Goal: Task Accomplishment & Management: Complete application form

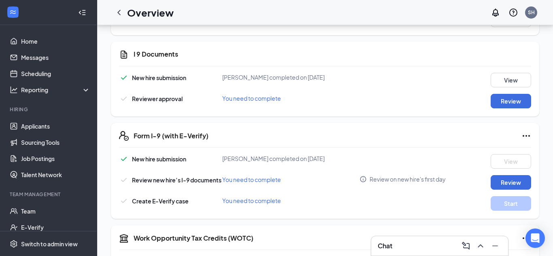
scroll to position [212, 0]
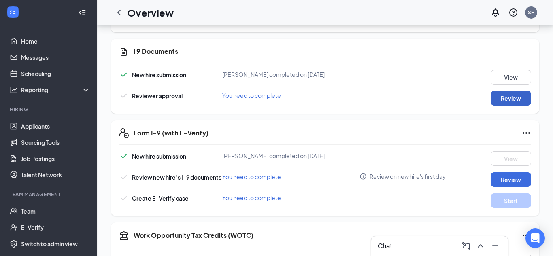
click at [512, 104] on button "Review" at bounding box center [511, 98] width 40 height 15
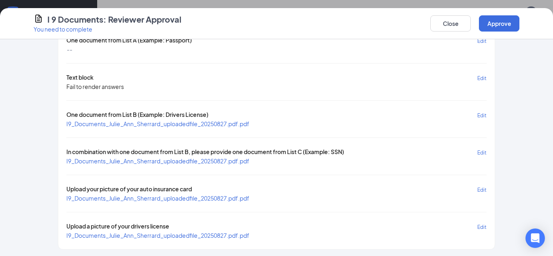
scroll to position [86, 0]
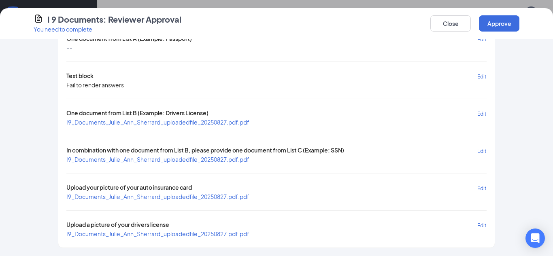
click at [239, 123] on span "I9_Documents_Julie_Ann_Sherrard_uploadedfile_20250827.pdf.pdf" at bounding box center [157, 122] width 183 height 7
click at [195, 160] on span "I9_Documents_Julie_Ann_Sherrard_uploadedfile_20250827.pdf.pdf" at bounding box center [157, 159] width 183 height 7
click at [209, 197] on span "I9_Documents_Julie_Ann_Sherrard_uploadedfile_20250827.pdf.pdf" at bounding box center [157, 196] width 183 height 7
click at [187, 233] on span "I9_Documents_Julie_Ann_Sherrard_uploadedfile_20250827.pdf.pdf" at bounding box center [157, 233] width 183 height 7
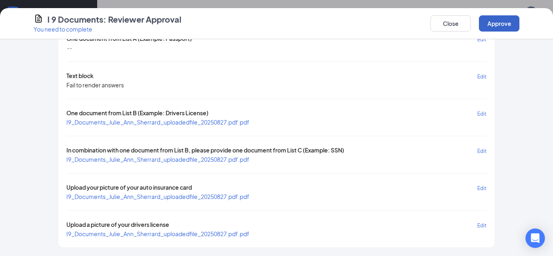
click at [493, 27] on button "Approve" at bounding box center [499, 23] width 40 height 16
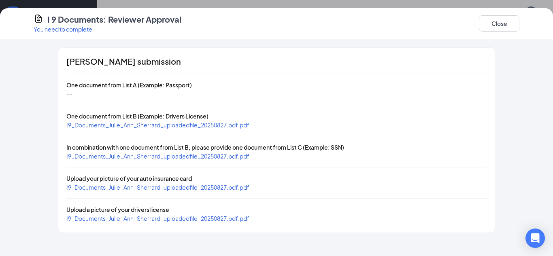
scroll to position [0, 0]
click at [493, 27] on button "Close" at bounding box center [499, 23] width 40 height 16
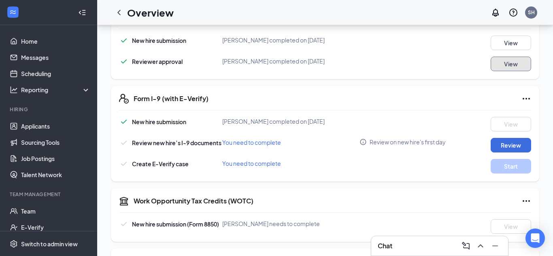
scroll to position [248, 0]
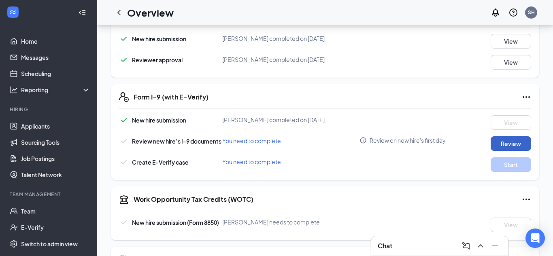
click at [505, 145] on button "Review" at bounding box center [511, 143] width 40 height 15
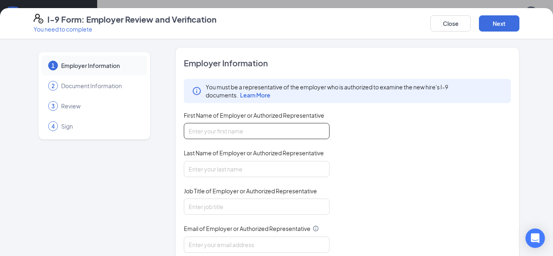
click at [318, 134] on input "First Name of Employer or Authorized Representative" at bounding box center [257, 131] width 146 height 16
type input "[PERSON_NAME]"
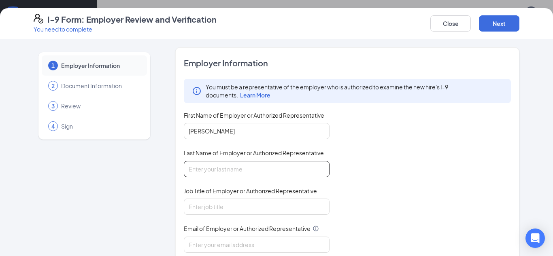
click at [251, 171] on input "Last Name of Employer or Authorized Representative" at bounding box center [257, 169] width 146 height 16
type input "Hydo"
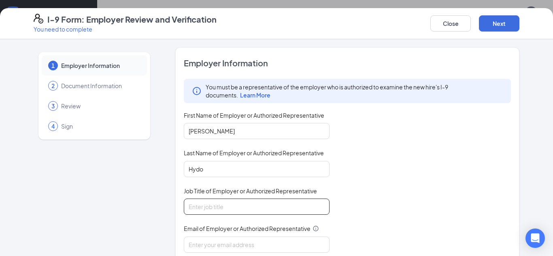
click at [244, 204] on input "Job Title of Employer or Authorized Representative" at bounding box center [257, 207] width 146 height 16
type input "GM"
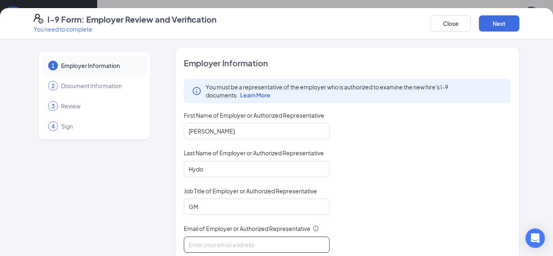
click at [239, 243] on input "Email of Employer or Authorized Representative" at bounding box center [257, 245] width 146 height 16
type input "[EMAIL_ADDRESS][DOMAIN_NAME]"
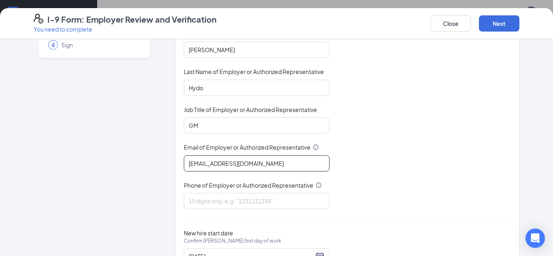
scroll to position [82, 0]
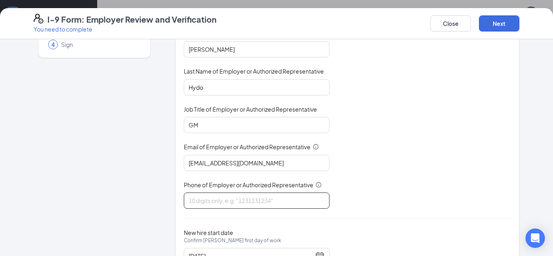
click at [246, 204] on input "Phone of Employer or Authorized Representative" at bounding box center [257, 201] width 146 height 16
type input "2704227272"
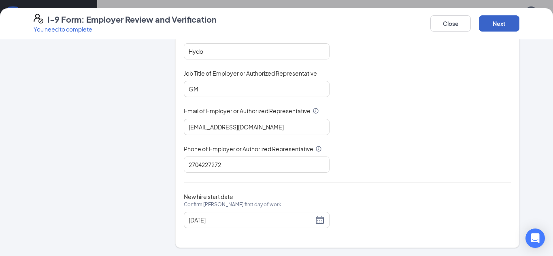
click at [485, 24] on button "Next" at bounding box center [499, 23] width 40 height 16
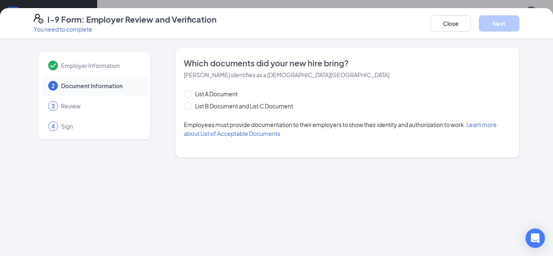
scroll to position [0, 0]
click at [260, 106] on span "List B Document and List C Document" at bounding box center [244, 106] width 104 height 9
click at [190, 106] on input "List B Document and List C Document" at bounding box center [187, 105] width 6 height 6
radio input "true"
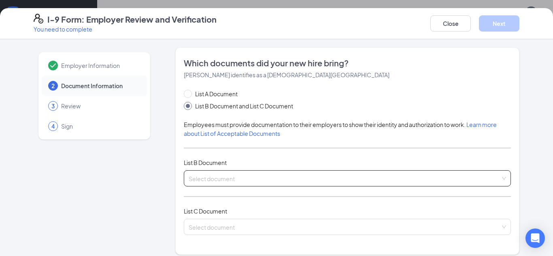
click at [241, 185] on span at bounding box center [345, 178] width 312 height 15
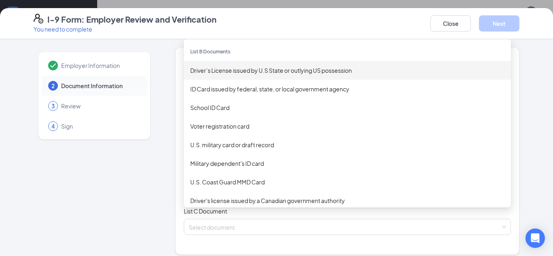
click at [253, 68] on div "Driver’s License issued by U.S State or outlying US possession" at bounding box center [347, 70] width 314 height 9
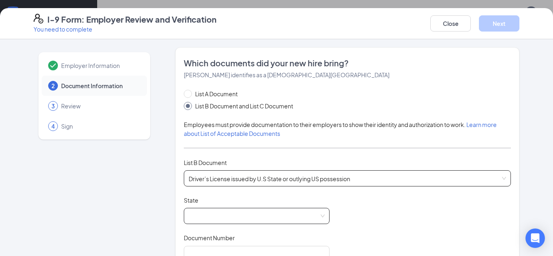
click at [230, 215] on span at bounding box center [257, 216] width 136 height 15
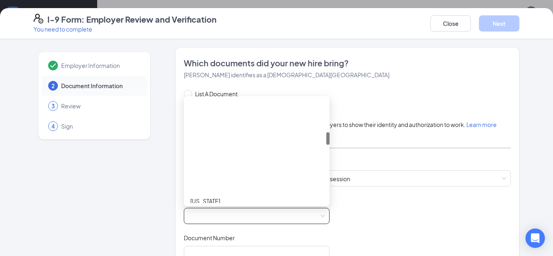
scroll to position [272, 0]
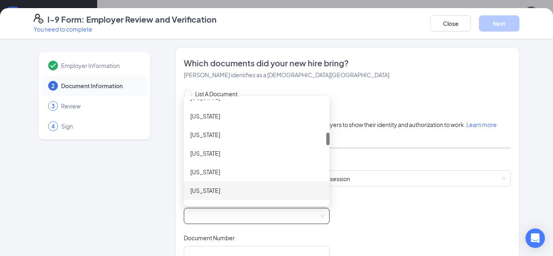
click at [217, 192] on div "[US_STATE]" at bounding box center [256, 190] width 133 height 9
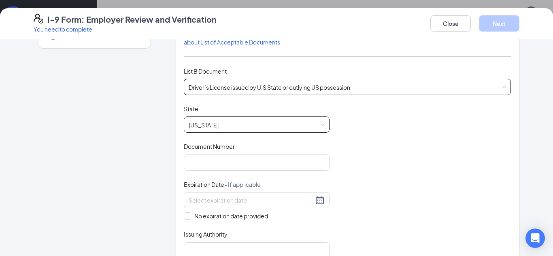
scroll to position [94, 0]
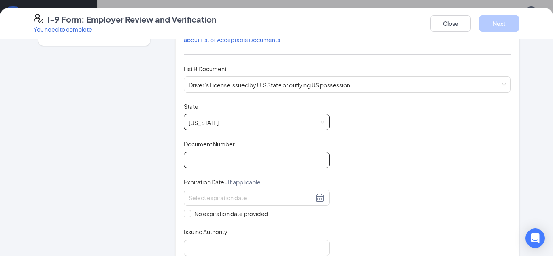
click at [292, 163] on input "Document Number" at bounding box center [257, 160] width 146 height 16
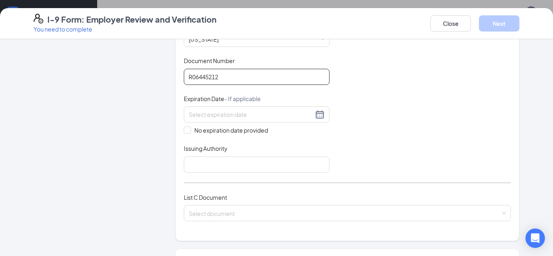
scroll to position [187, 0]
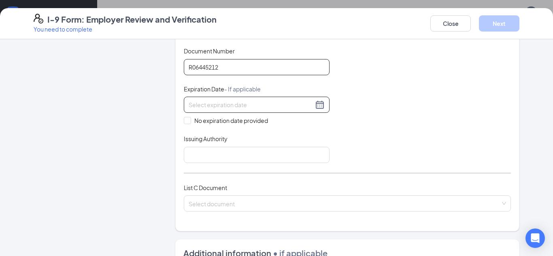
type input "R06445212"
click at [316, 108] on div at bounding box center [257, 105] width 136 height 10
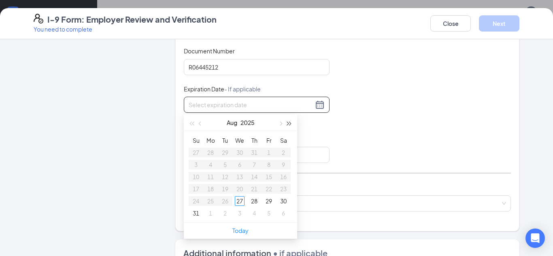
click at [287, 123] on span "button" at bounding box center [289, 124] width 4 height 4
click at [281, 125] on span "button" at bounding box center [280, 124] width 4 height 4
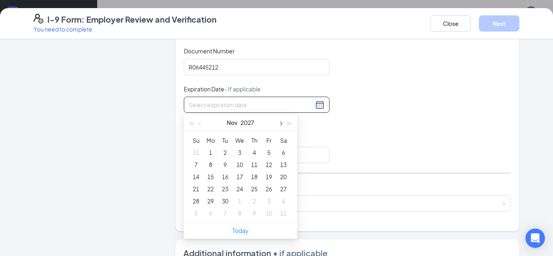
click at [281, 125] on span "button" at bounding box center [280, 124] width 4 height 4
type input "[DATE]"
click at [211, 164] on div "6" at bounding box center [211, 165] width 10 height 10
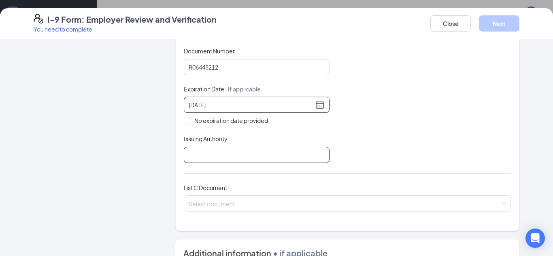
click at [246, 156] on input "Issuing Authority" at bounding box center [257, 155] width 146 height 16
type input "[US_STATE]"
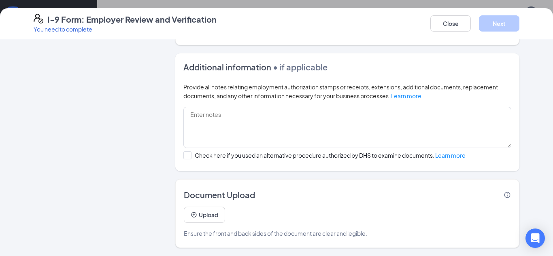
scroll to position [323, 0]
click at [219, 218] on button "Upload" at bounding box center [204, 215] width 41 height 16
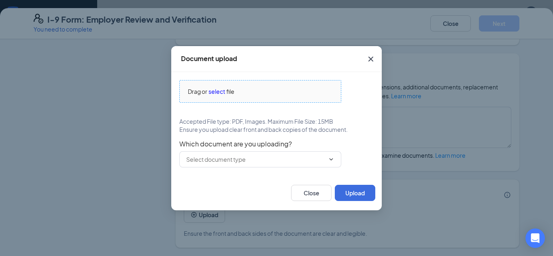
click at [217, 89] on span "select" at bounding box center [217, 91] width 17 height 9
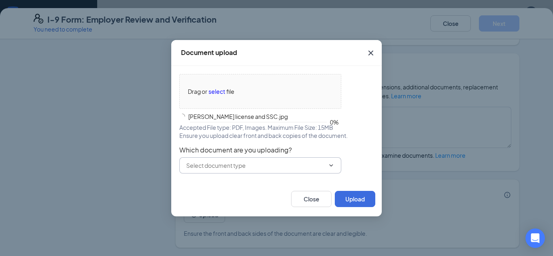
click at [212, 164] on input "text" at bounding box center [255, 165] width 138 height 9
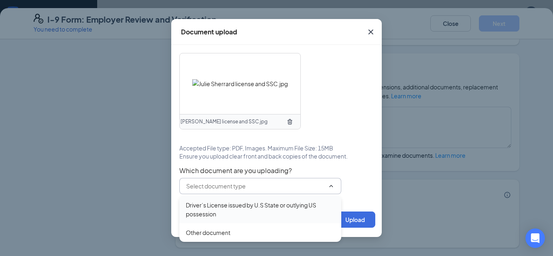
click at [224, 206] on div "Driver’s License issued by U.S State or outlying US possession" at bounding box center [260, 210] width 149 height 18
type input "Driver’s License issued by U.S State or outlying US possession"
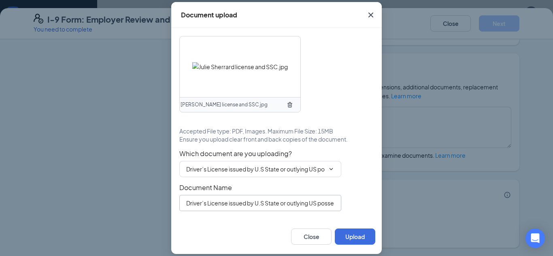
click at [334, 204] on input "Driver’s License issued by U.S State or outlying US possession" at bounding box center [260, 203] width 162 height 16
type input "e"
type input "[PERSON_NAME] drivers license and SSC"
click at [353, 240] on button "Upload" at bounding box center [355, 237] width 40 height 16
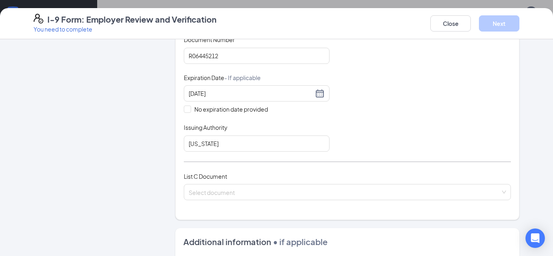
scroll to position [209, 0]
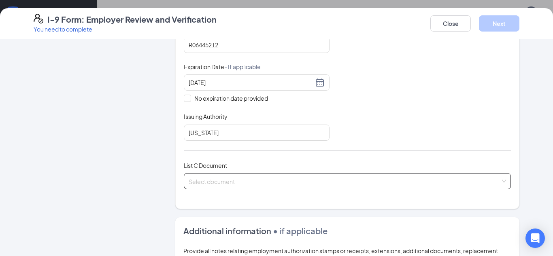
click at [345, 179] on input "search" at bounding box center [345, 180] width 312 height 12
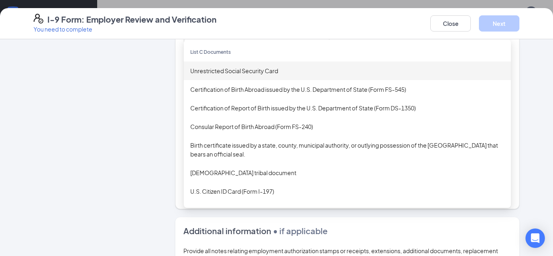
click at [235, 70] on div "Unrestricted Social Security Card" at bounding box center [347, 70] width 314 height 9
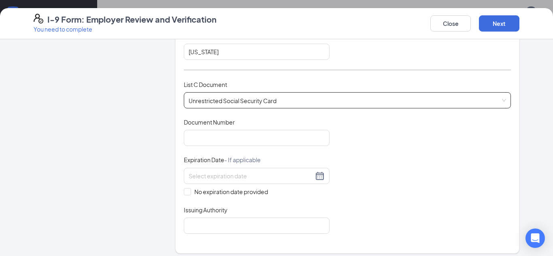
scroll to position [291, 0]
click at [292, 134] on input "Document Number" at bounding box center [257, 137] width 146 height 16
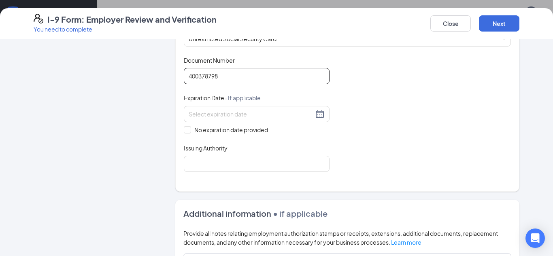
scroll to position [353, 0]
type input "400378798"
click at [249, 130] on span "No expiration date provided" at bounding box center [231, 129] width 80 height 9
click at [190, 130] on input "No expiration date provided" at bounding box center [187, 129] width 6 height 6
checkbox input "true"
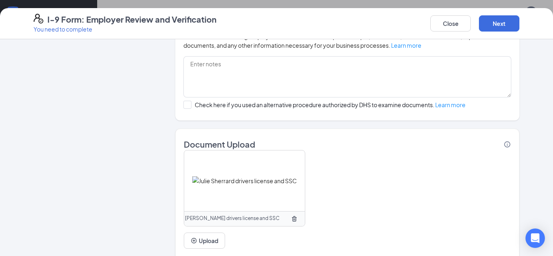
scroll to position [577, 0]
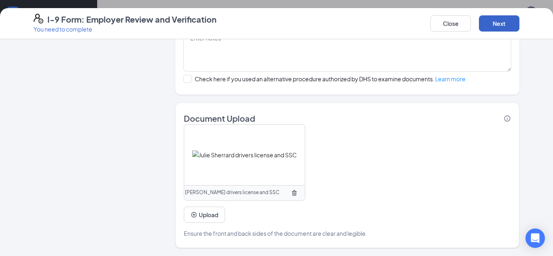
click at [498, 27] on button "Next" at bounding box center [499, 23] width 40 height 16
click at [490, 24] on button "Next" at bounding box center [499, 23] width 40 height 16
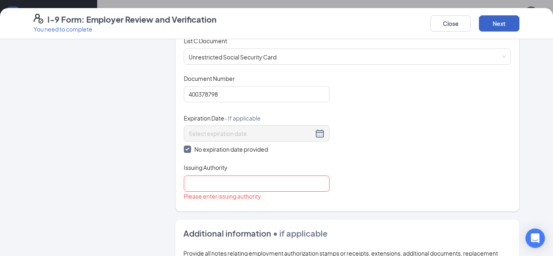
scroll to position [335, 0]
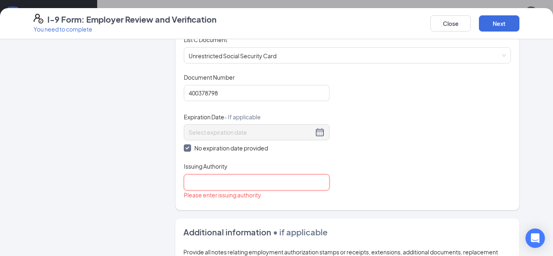
click at [317, 188] on input "Issuing Authority" at bounding box center [257, 183] width 146 height 16
type input "[US_STATE]"
click at [508, 25] on button "Next" at bounding box center [499, 23] width 40 height 16
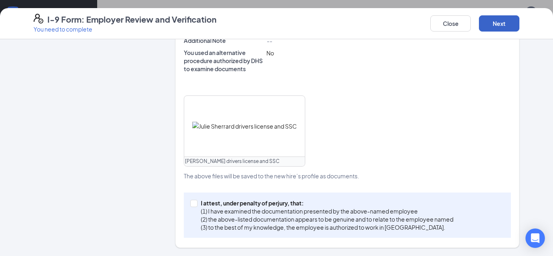
scroll to position [333, 0]
click at [508, 25] on button "Next" at bounding box center [499, 23] width 40 height 16
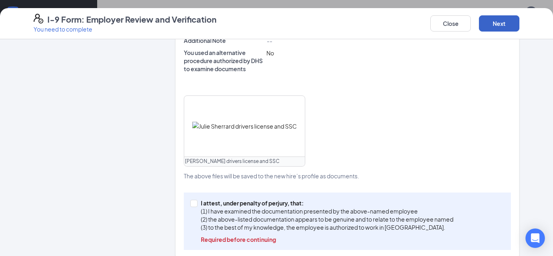
scroll to position [335, 0]
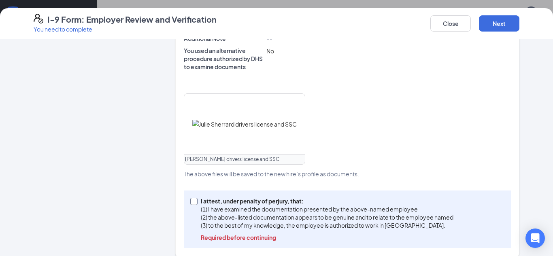
click at [194, 200] on input "I attest, under penalty of [PERSON_NAME], that: (1) I have examined the documen…" at bounding box center [193, 201] width 6 height 6
checkbox input "true"
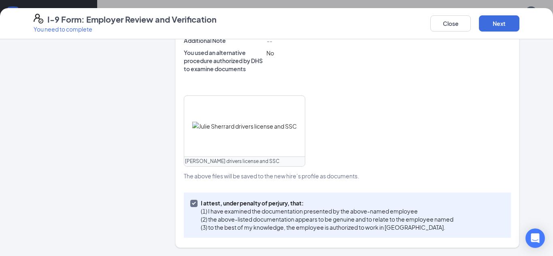
scroll to position [333, 0]
click at [494, 28] on button "Next" at bounding box center [499, 23] width 40 height 16
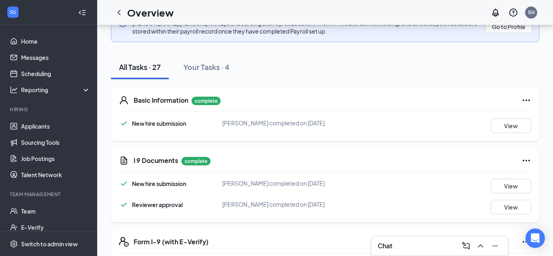
scroll to position [101, 0]
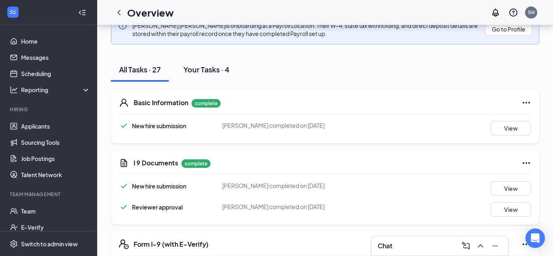
click at [194, 67] on div "Your Tasks · 4" at bounding box center [206, 69] width 46 height 10
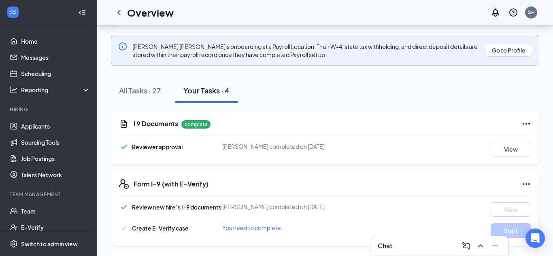
scroll to position [79, 0]
click at [155, 88] on div "All Tasks · 27" at bounding box center [140, 91] width 42 height 10
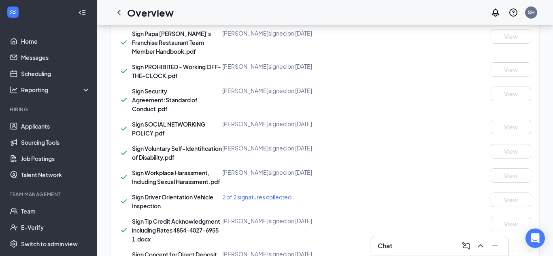
scroll to position [862, 0]
